Goal: Information Seeking & Learning: Compare options

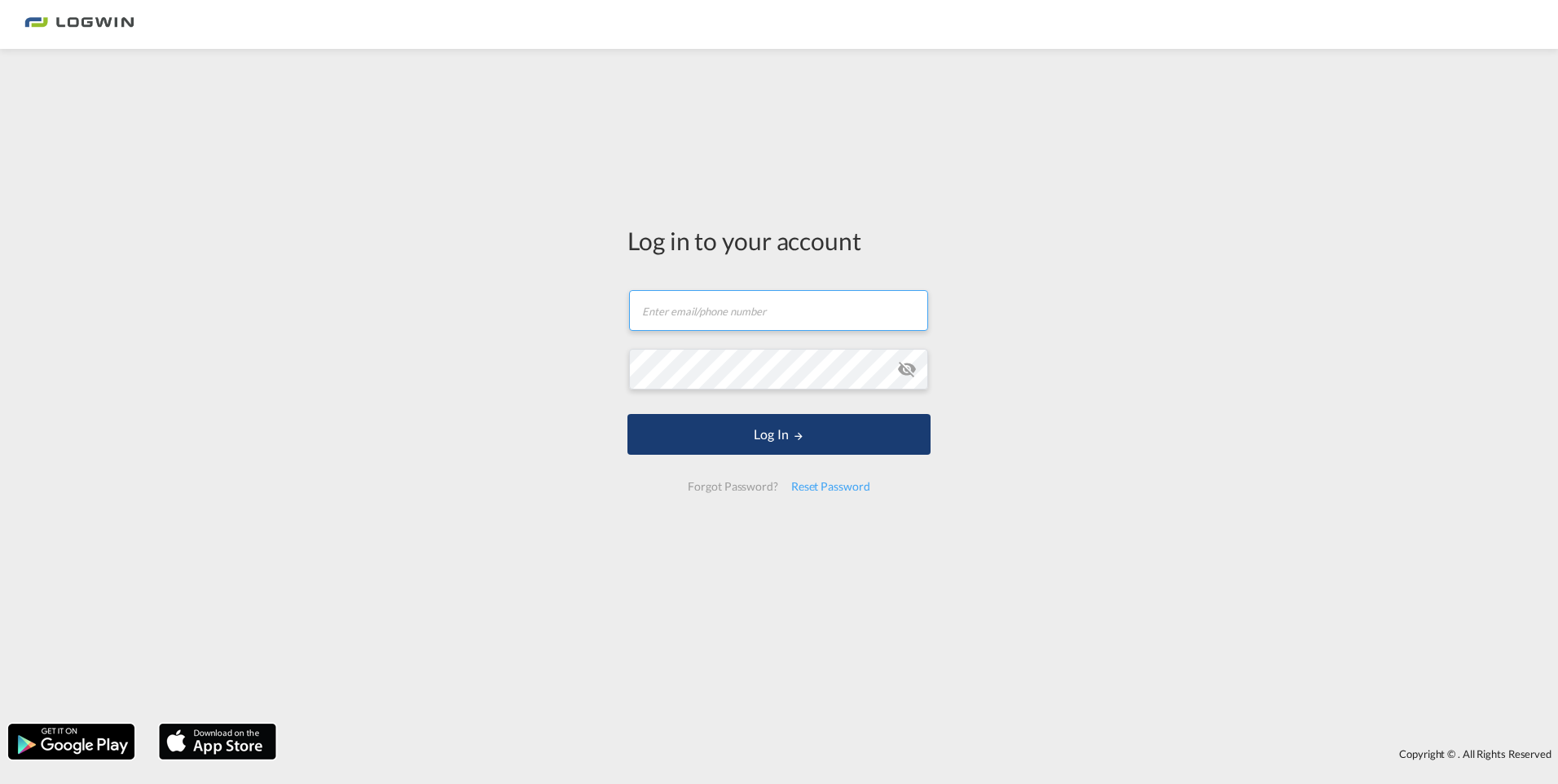
type input "[PERSON_NAME][EMAIL_ADDRESS][DOMAIN_NAME]"
click at [838, 424] on button "Log In" at bounding box center [779, 434] width 303 height 41
